Goal: Book appointment/travel/reservation

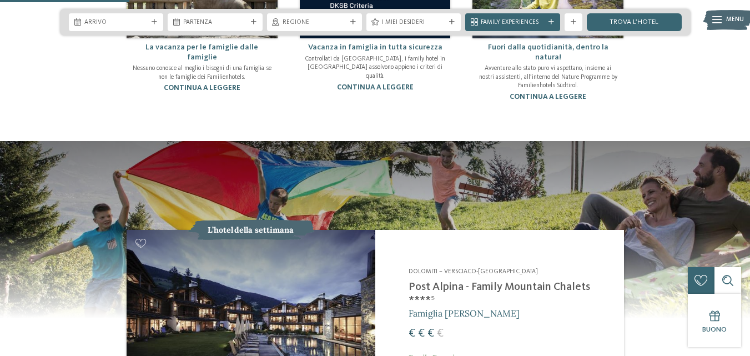
scroll to position [611, 0]
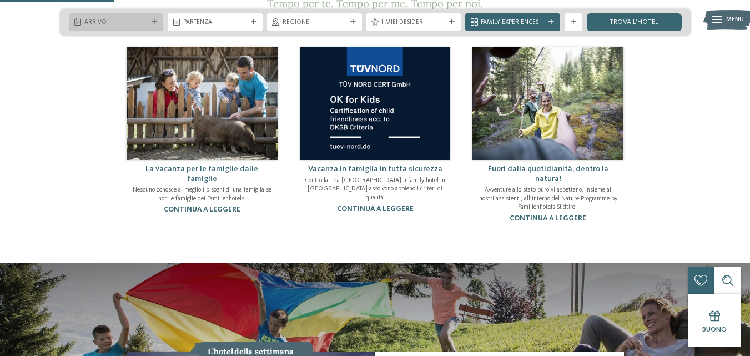
click at [127, 24] on span "Arrivo" at bounding box center [116, 22] width 64 height 9
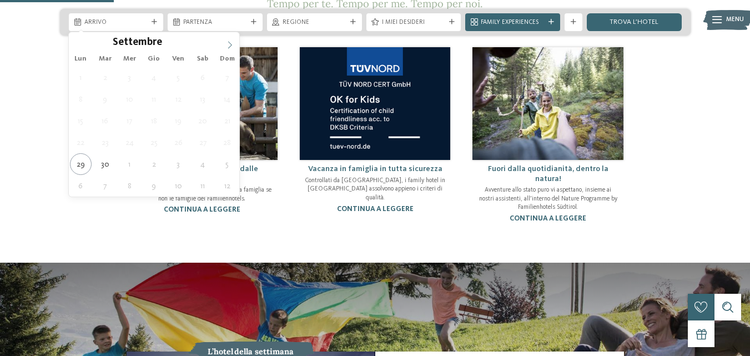
click at [228, 47] on icon at bounding box center [230, 45] width 8 height 8
type input "****"
click at [228, 48] on icon at bounding box center [230, 45] width 8 height 8
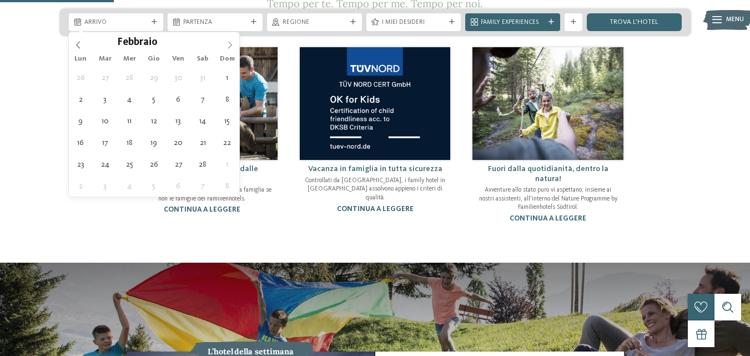
click at [228, 48] on icon at bounding box center [230, 45] width 8 height 8
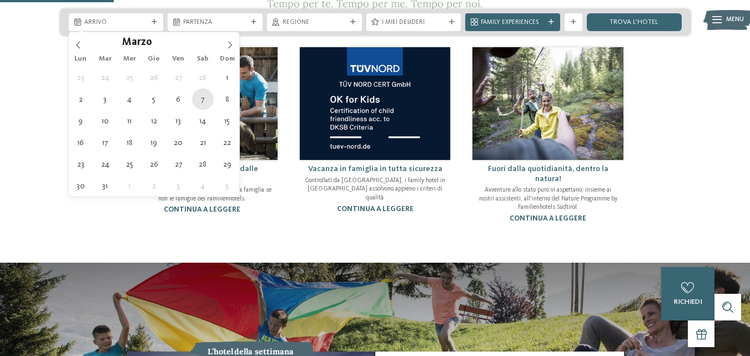
type div "[DATE]"
type input "****"
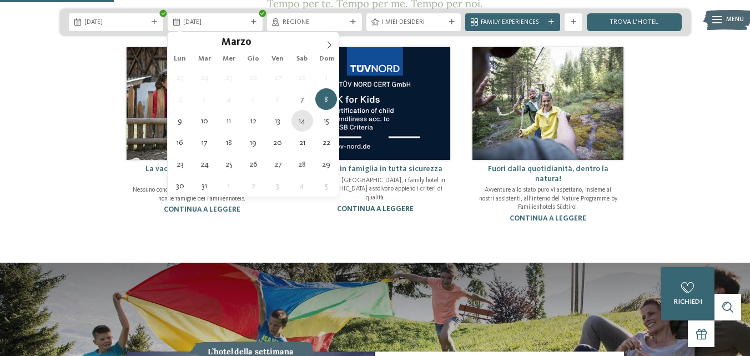
type div "[DATE]"
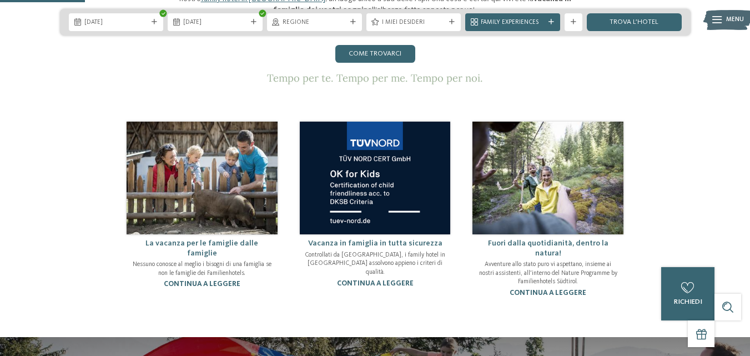
scroll to position [444, 0]
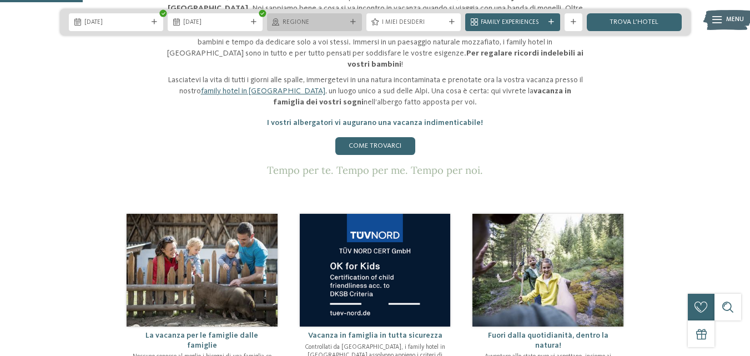
click at [344, 22] on span "Regione" at bounding box center [315, 22] width 64 height 9
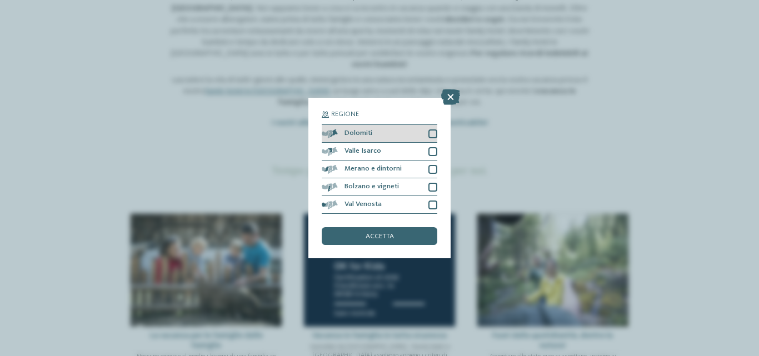
click at [423, 131] on div "Dolomiti" at bounding box center [380, 134] width 116 height 18
click at [426, 230] on div "accetta" at bounding box center [380, 236] width 116 height 18
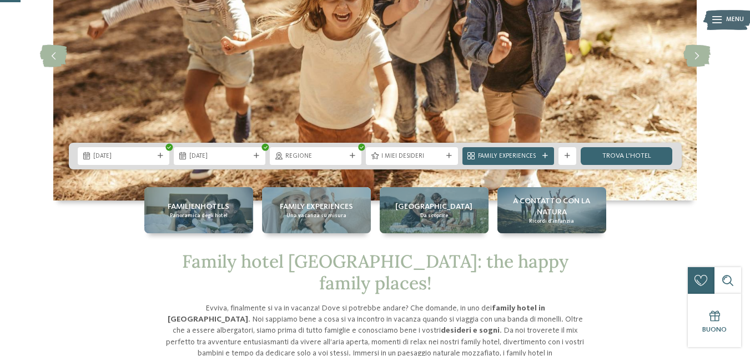
scroll to position [111, 0]
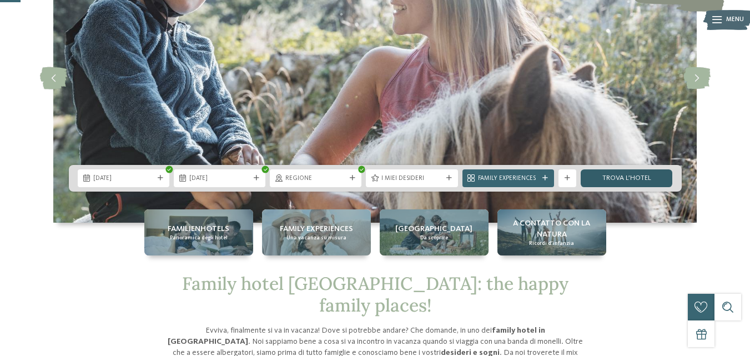
click at [626, 175] on link "trova l’hotel" at bounding box center [627, 178] width 92 height 18
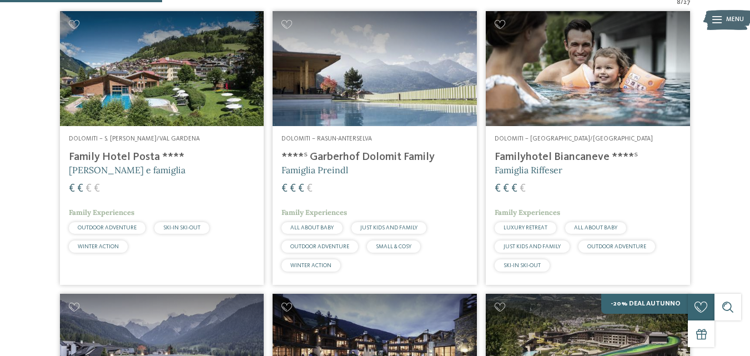
scroll to position [330, 0]
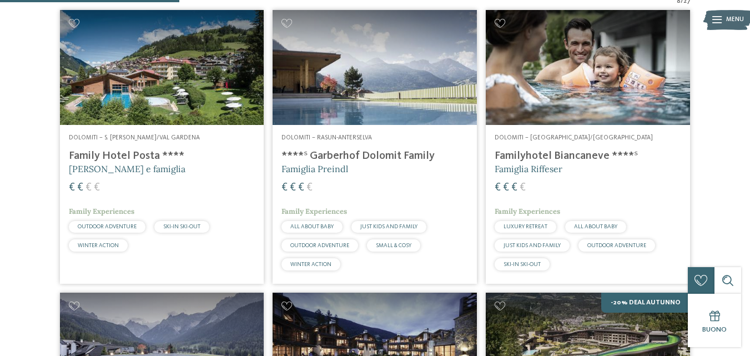
click at [194, 224] on span "SKI-IN SKI-OUT" at bounding box center [181, 227] width 37 height 6
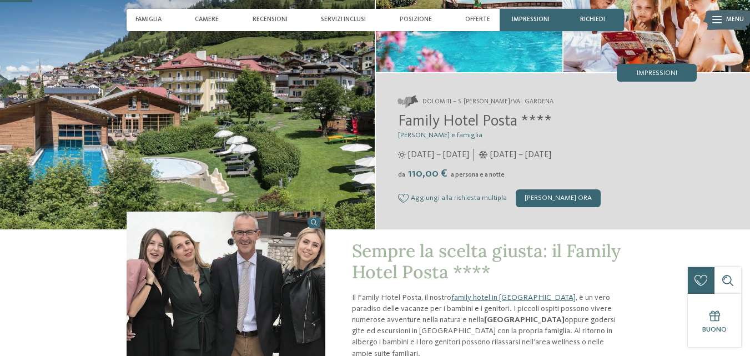
scroll to position [111, 0]
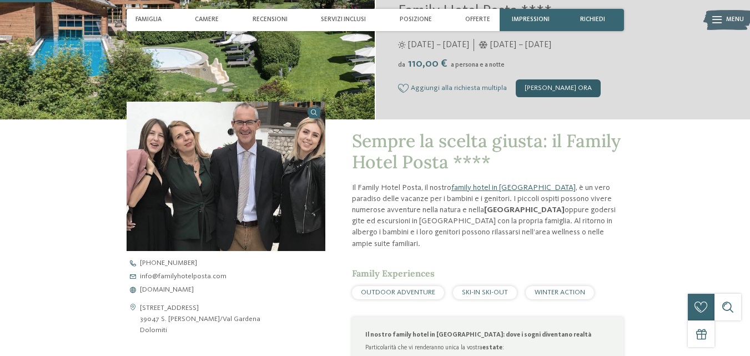
click at [574, 96] on div "[PERSON_NAME] ora" at bounding box center [558, 88] width 85 height 18
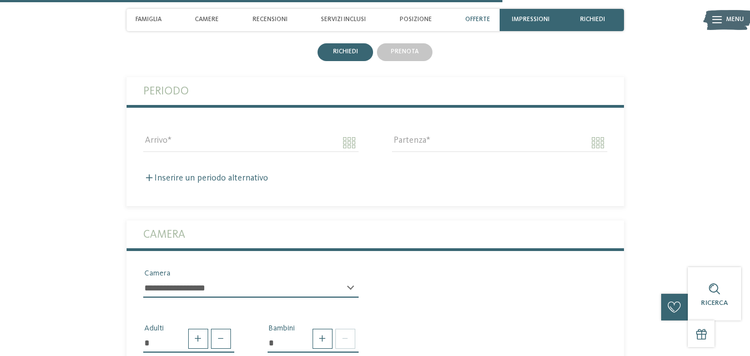
scroll to position [2053, 0]
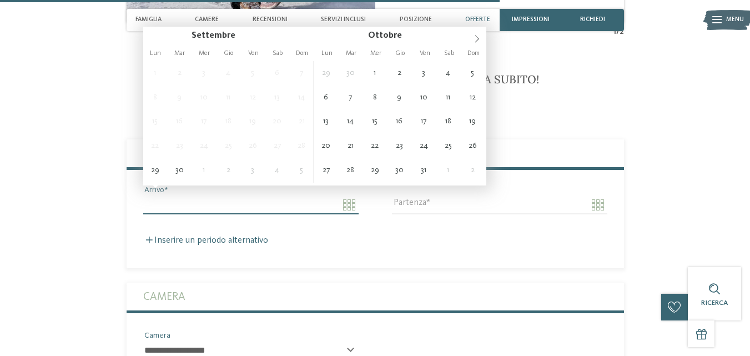
click at [344, 195] on input "Arrivo" at bounding box center [250, 204] width 215 height 19
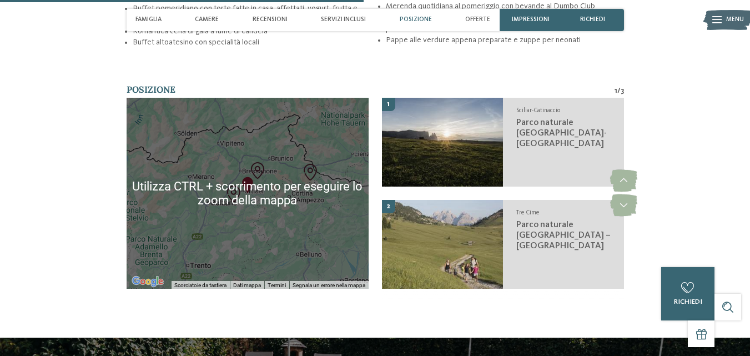
scroll to position [1333, 0]
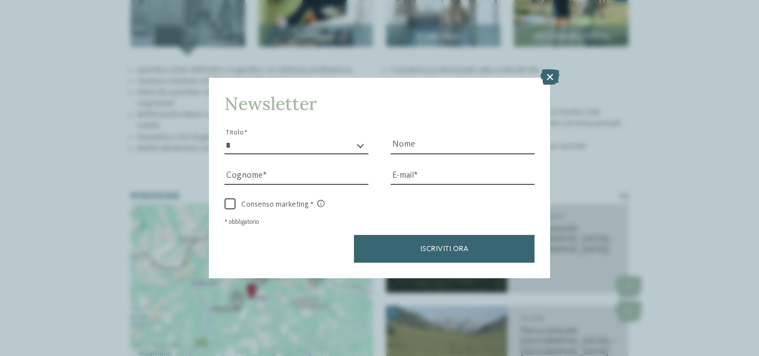
click at [712, 124] on div "Newsletter * ****** ******* ******** ****** Titolo Nome Cognome Fax" at bounding box center [379, 178] width 759 height 356
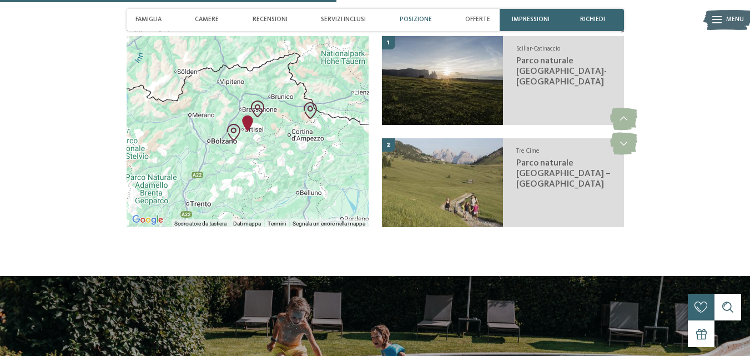
scroll to position [1500, 0]
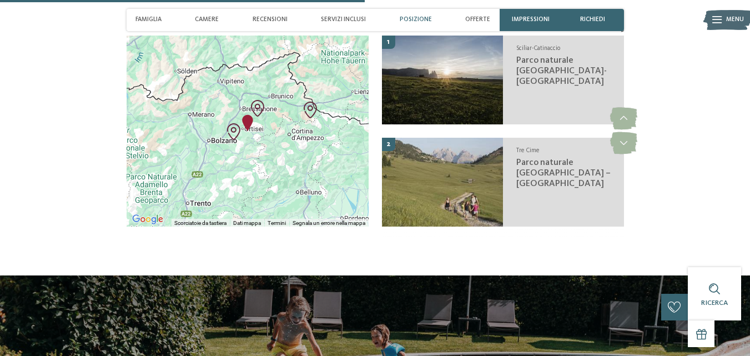
click at [256, 100] on img "Escursione circolare al Sass de Putia" at bounding box center [257, 108] width 17 height 17
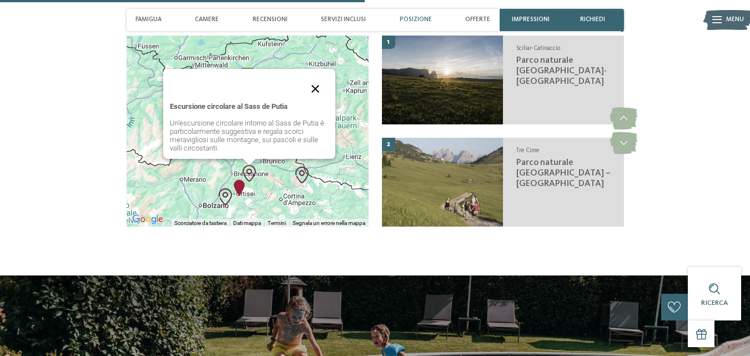
click at [320, 78] on button "Chiudi" at bounding box center [315, 89] width 27 height 27
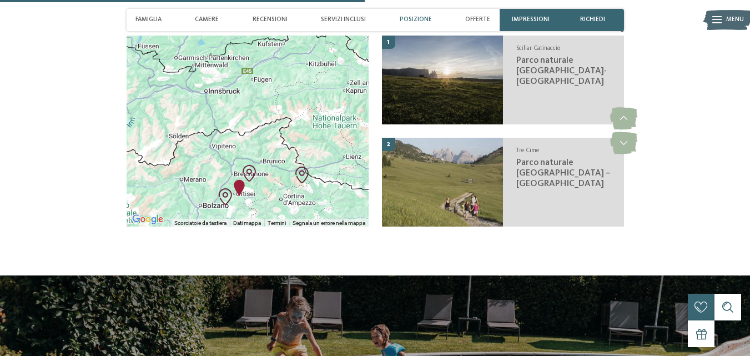
click at [227, 188] on img "Parco naturale Sciliar-Catinaccio" at bounding box center [225, 196] width 17 height 17
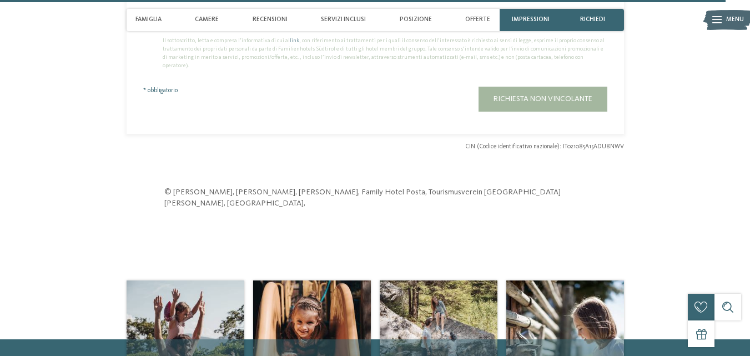
scroll to position [2999, 0]
